Goal: Transaction & Acquisition: Purchase product/service

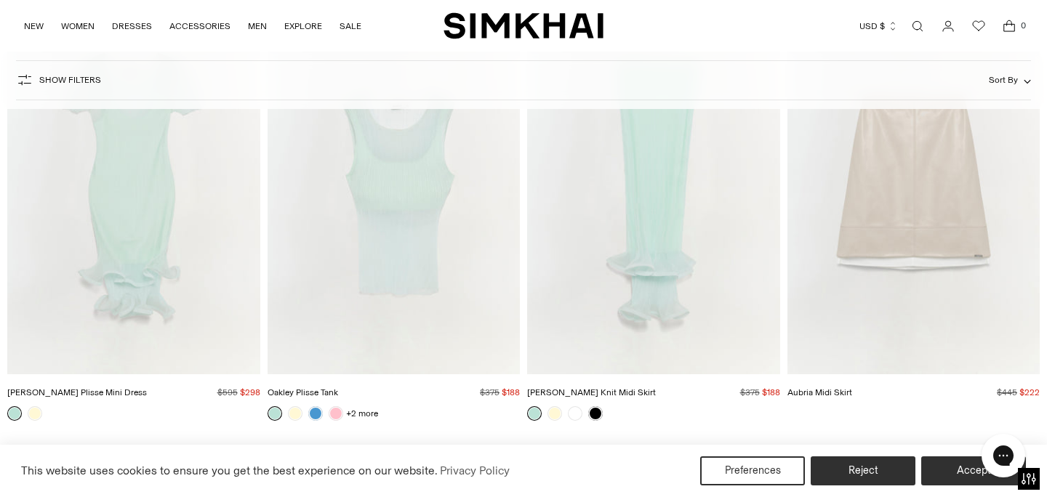
scroll to position [7942, 0]
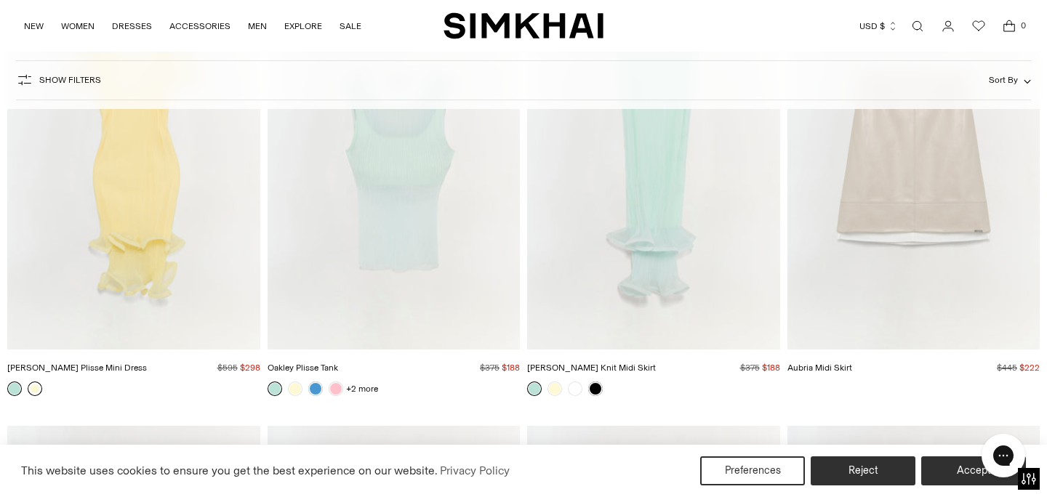
click at [34, 387] on link at bounding box center [35, 389] width 15 height 15
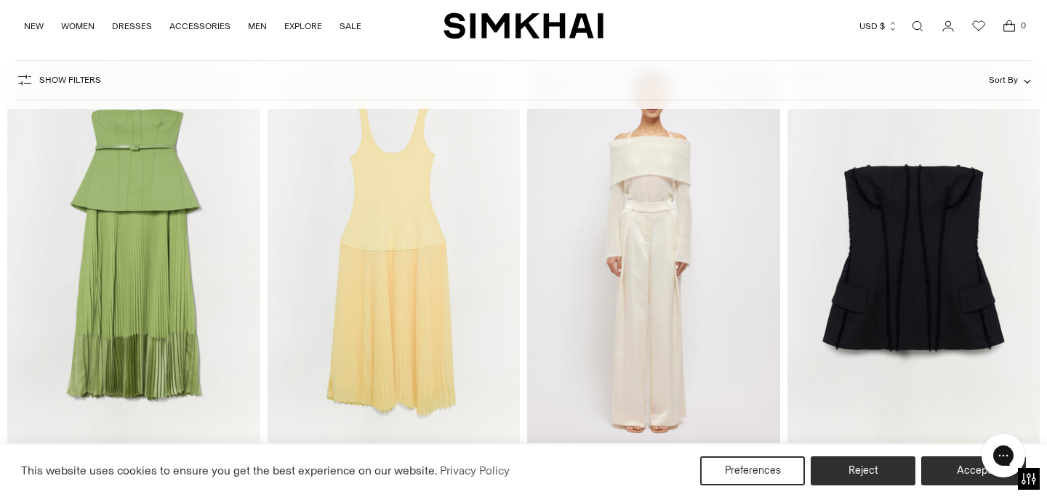
scroll to position [29909, 0]
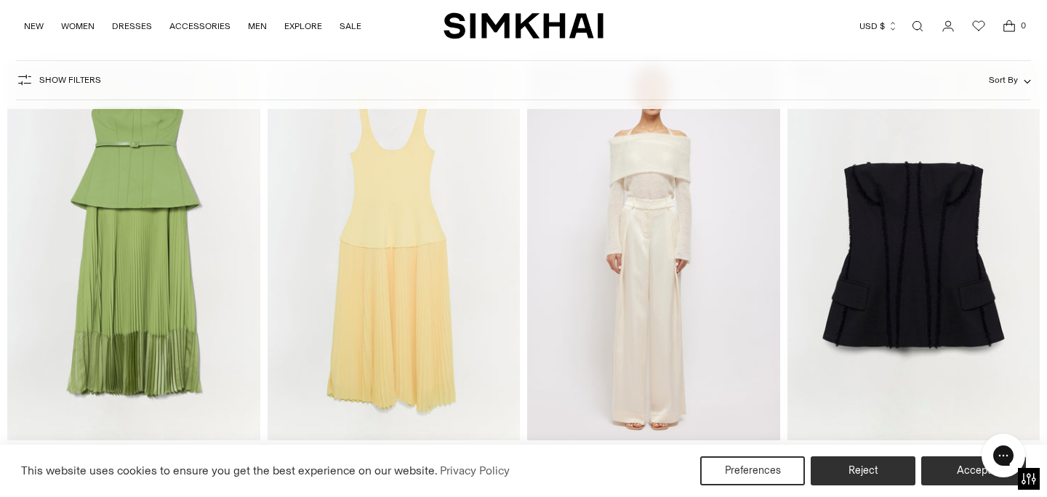
click at [0, 0] on img "Lupita Bustier" at bounding box center [0, 0] width 0 height 0
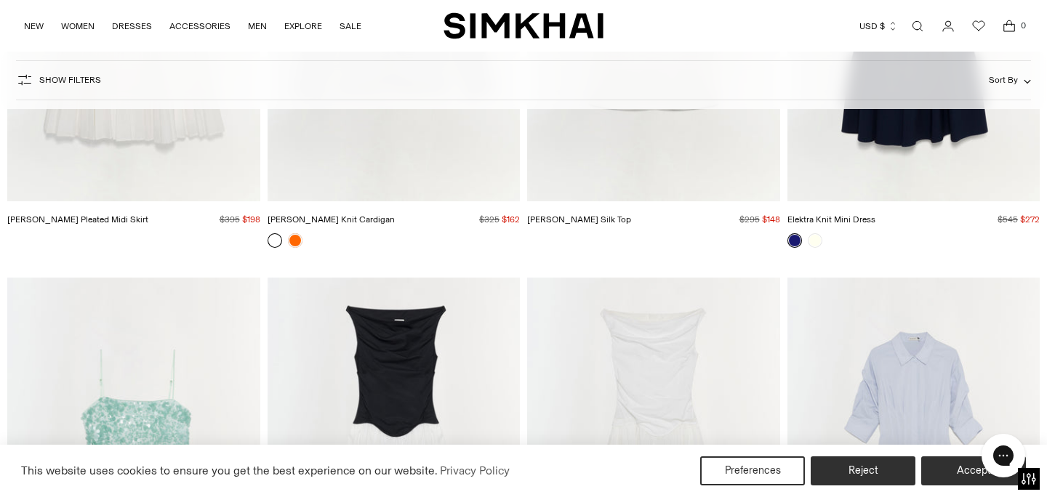
scroll to position [38242, 0]
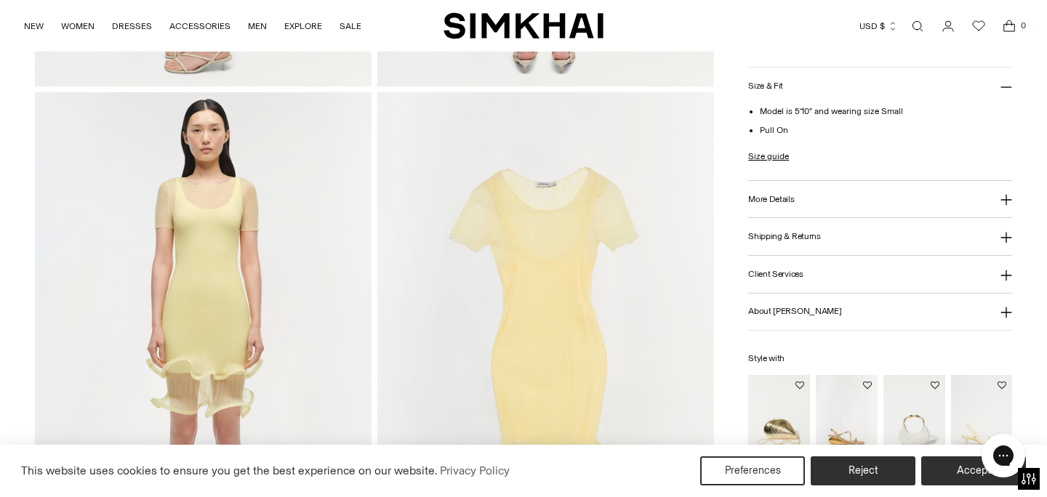
scroll to position [1042, 0]
